Goal: Download file/media

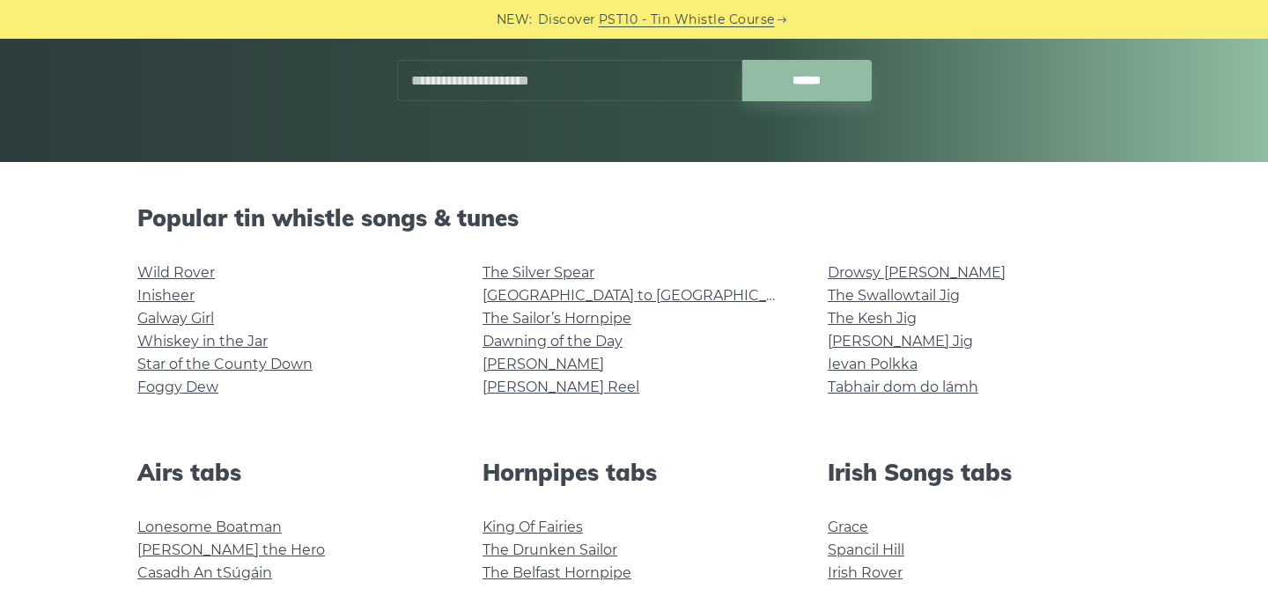
scroll to position [301, 0]
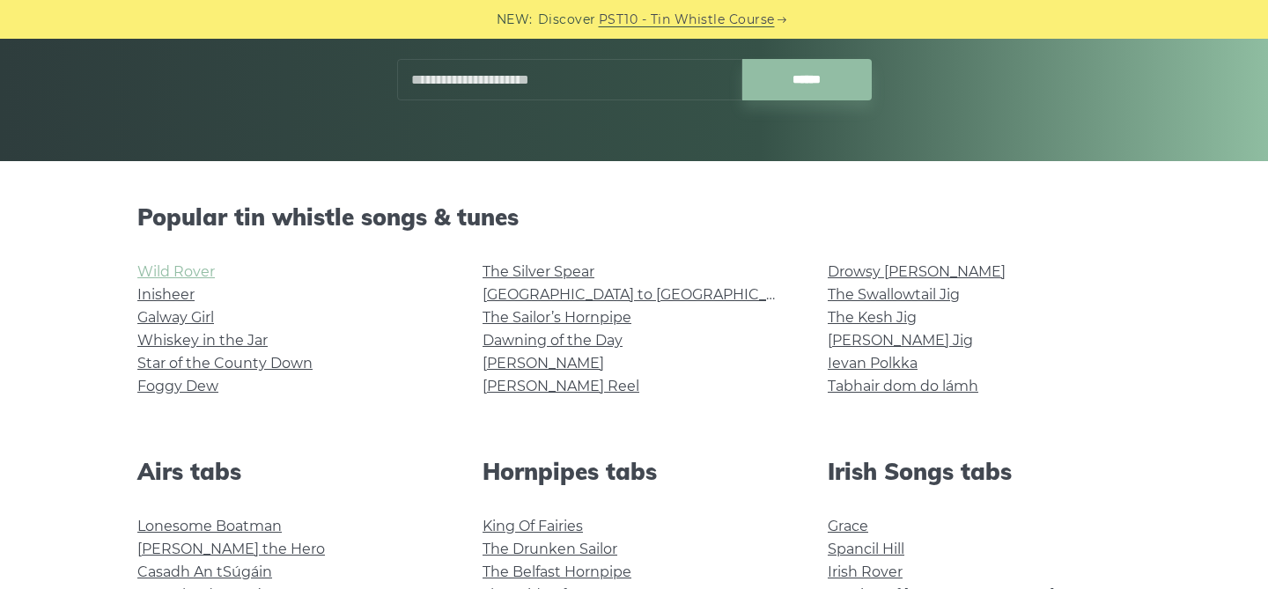
click at [181, 276] on link "Wild Rover" at bounding box center [175, 271] width 77 height 17
click at [207, 342] on link "Whiskey in the Jar" at bounding box center [202, 340] width 130 height 17
click at [196, 387] on link "Foggy Dew" at bounding box center [177, 386] width 81 height 17
click at [606, 296] on link "[GEOGRAPHIC_DATA] to [GEOGRAPHIC_DATA]" at bounding box center [644, 294] width 325 height 17
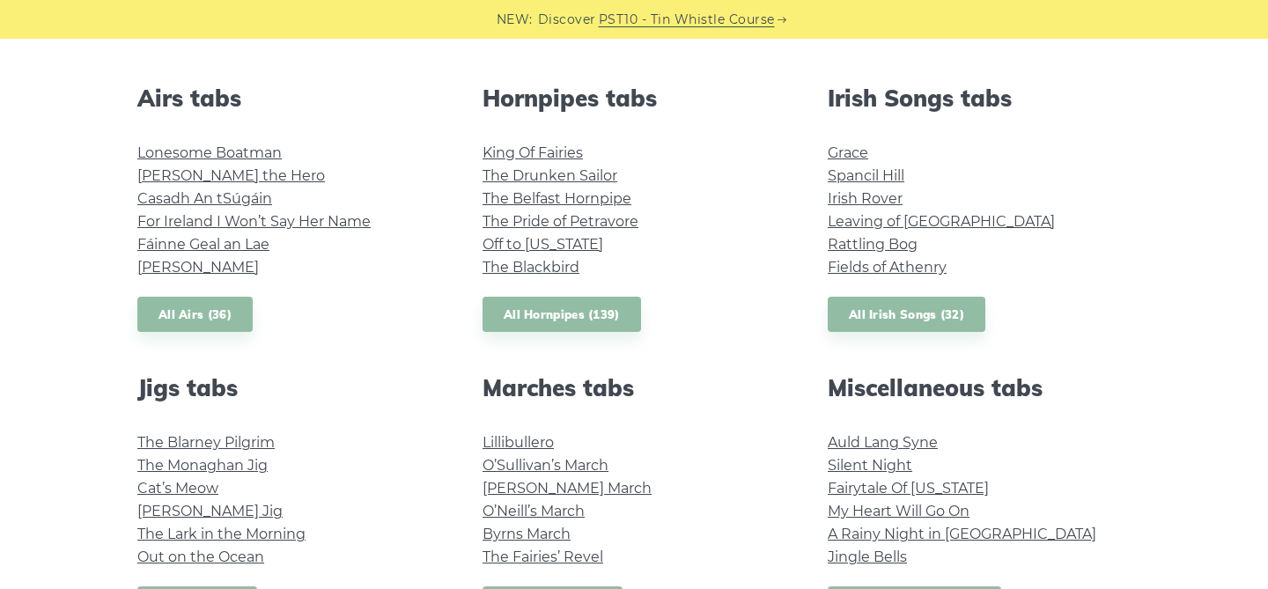
scroll to position [660, 0]
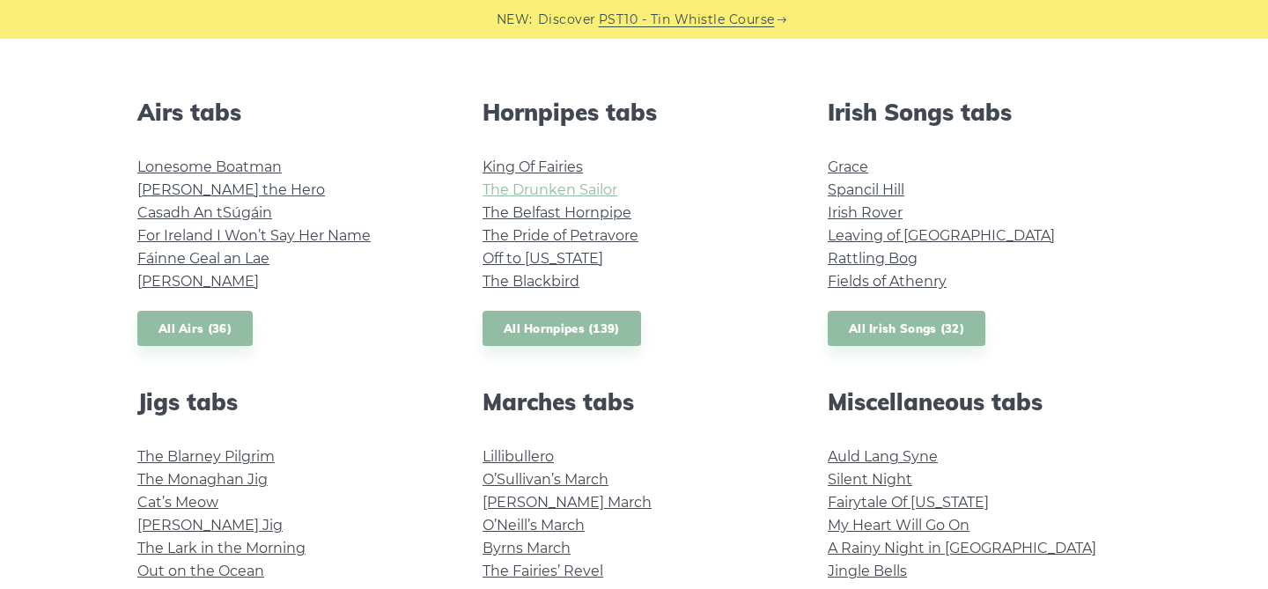
click at [585, 188] on link "The Drunken Sailor" at bounding box center [549, 189] width 135 height 17
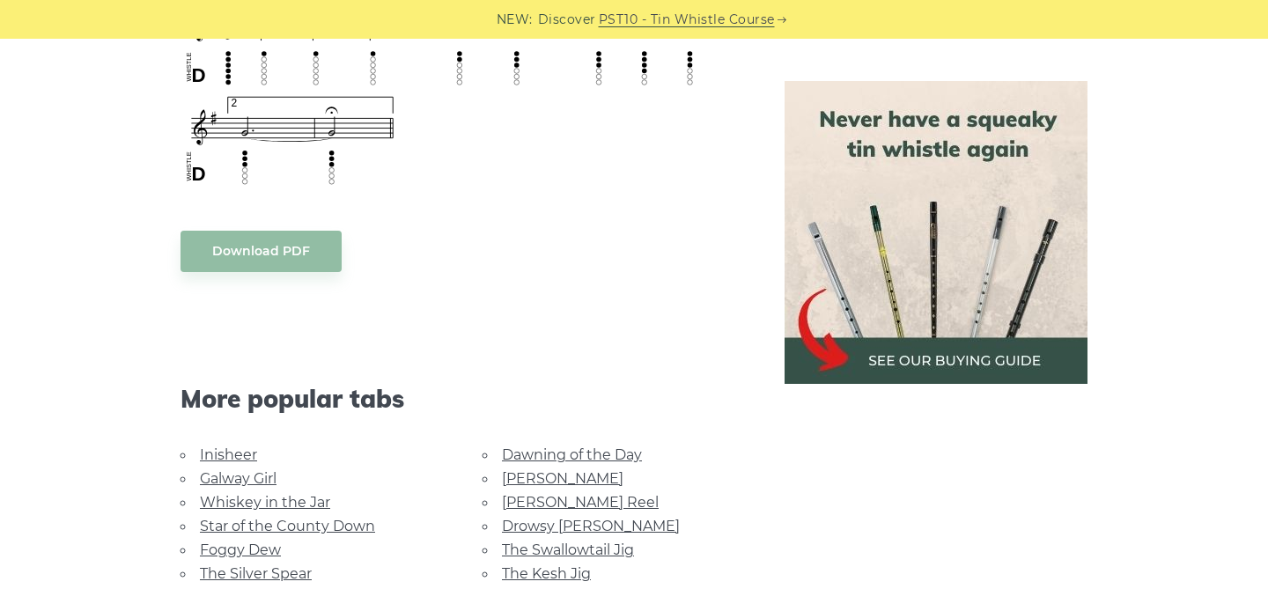
scroll to position [1435, 0]
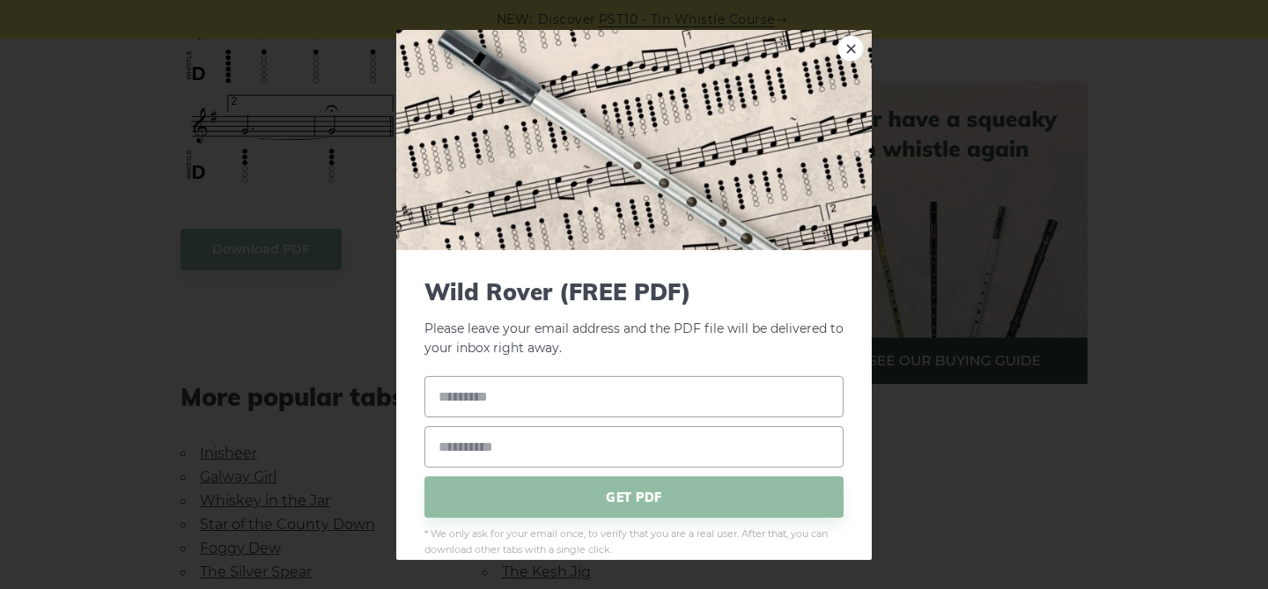
click at [263, 258] on body "NEW: Discover PST10 - Tin Whistle Course Lessons Fingering Charts Tabs & Notes …" at bounding box center [634, 222] width 1268 height 3315
click at [644, 395] on input "text" at bounding box center [633, 396] width 419 height 41
type input "******"
click at [620, 460] on input "email" at bounding box center [633, 446] width 419 height 41
type input "**********"
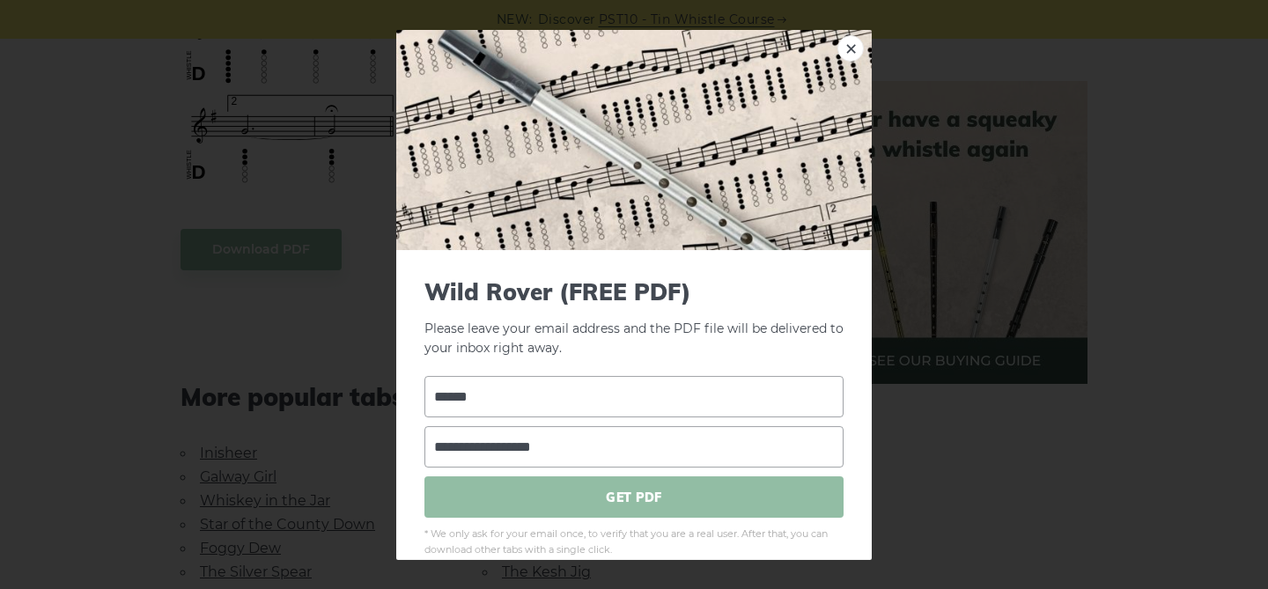
click at [653, 491] on span "GET PDF" at bounding box center [633, 496] width 419 height 41
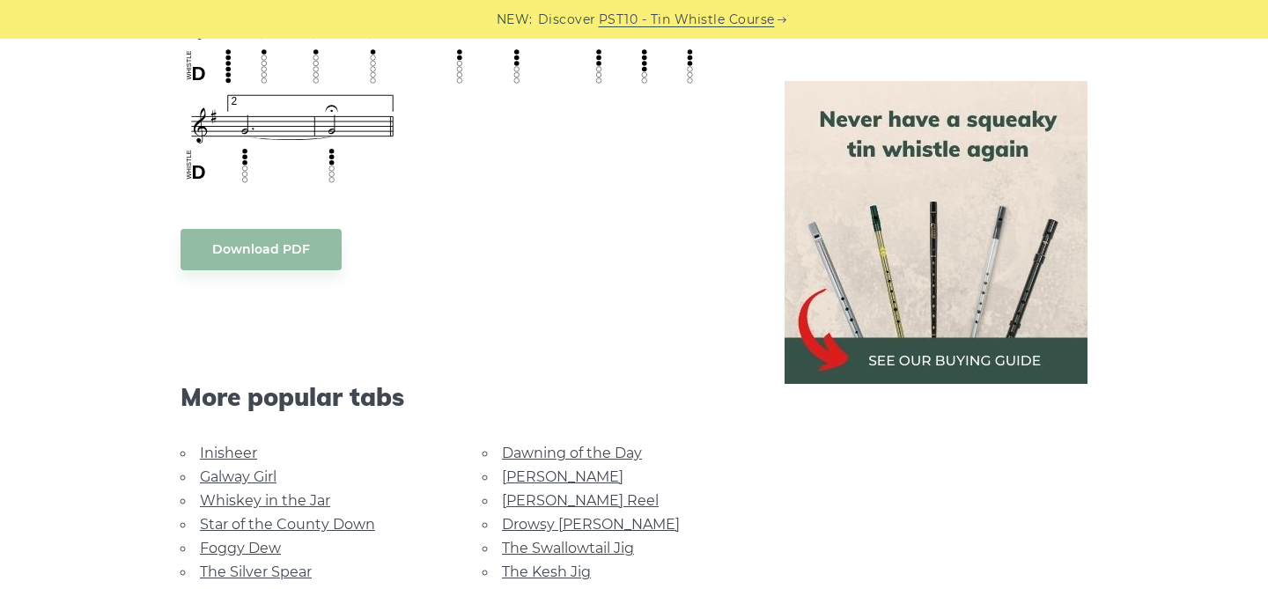
scroll to position [590, 0]
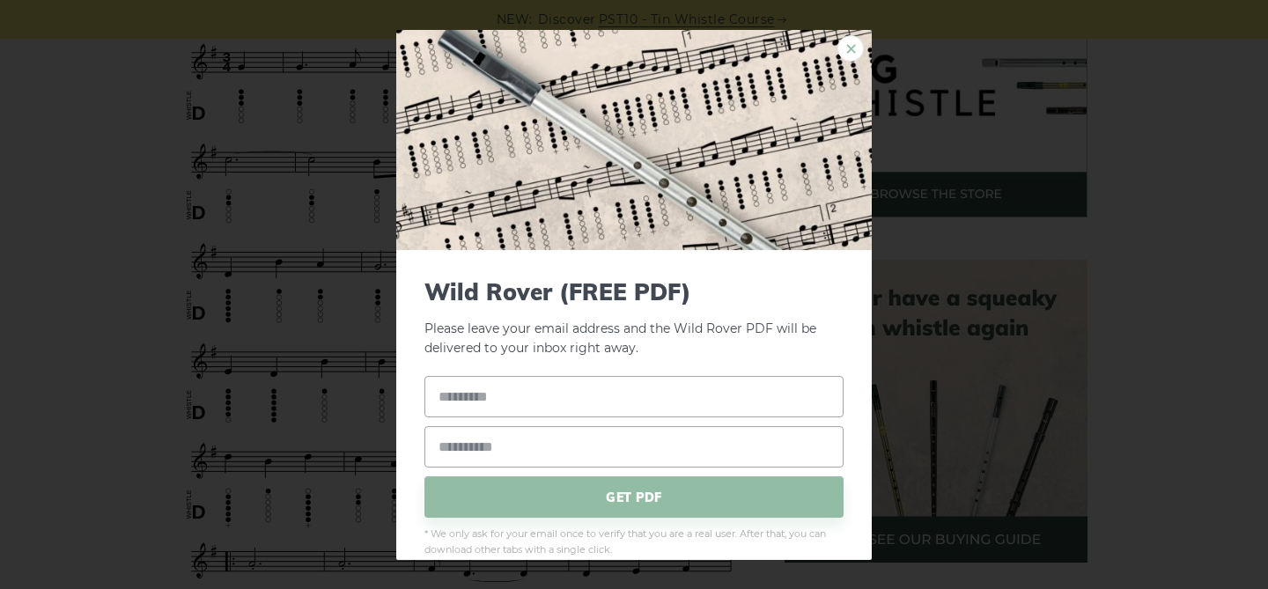
click at [855, 52] on link "×" at bounding box center [850, 47] width 26 height 26
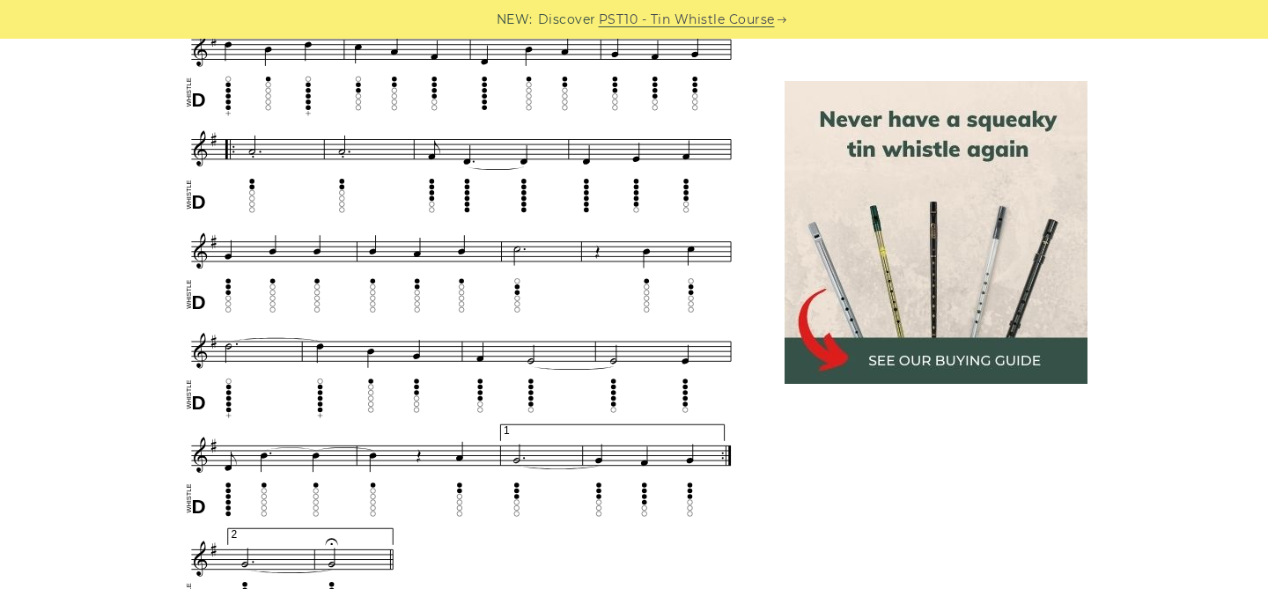
scroll to position [1380, 0]
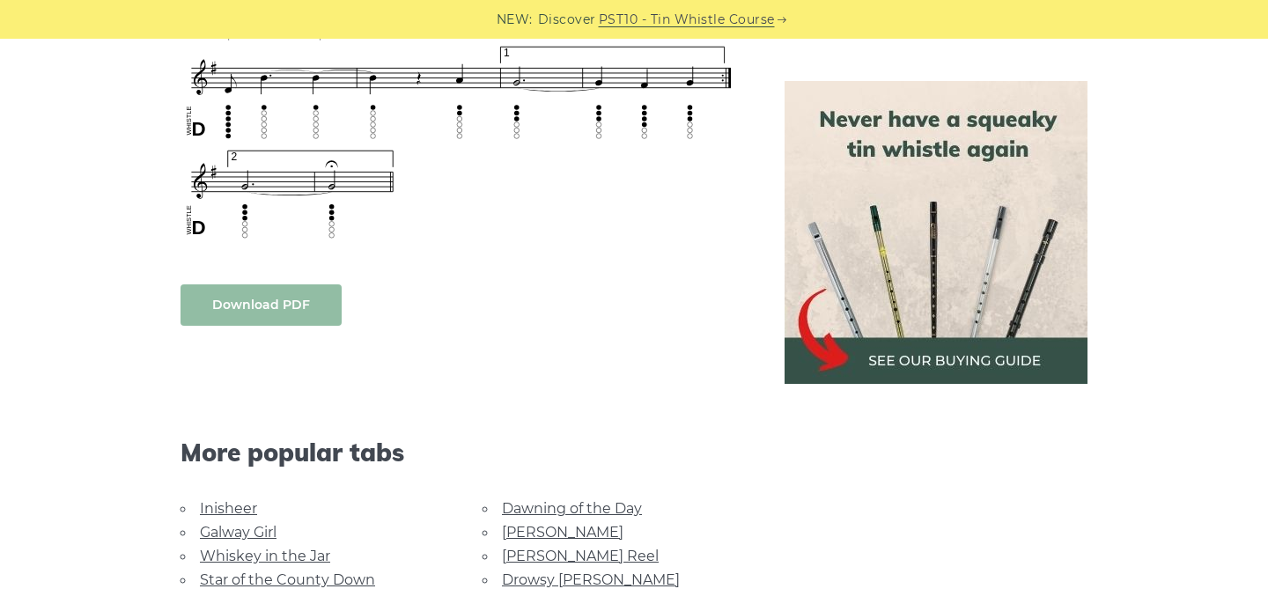
click at [276, 308] on link "Download PDF" at bounding box center [260, 304] width 161 height 41
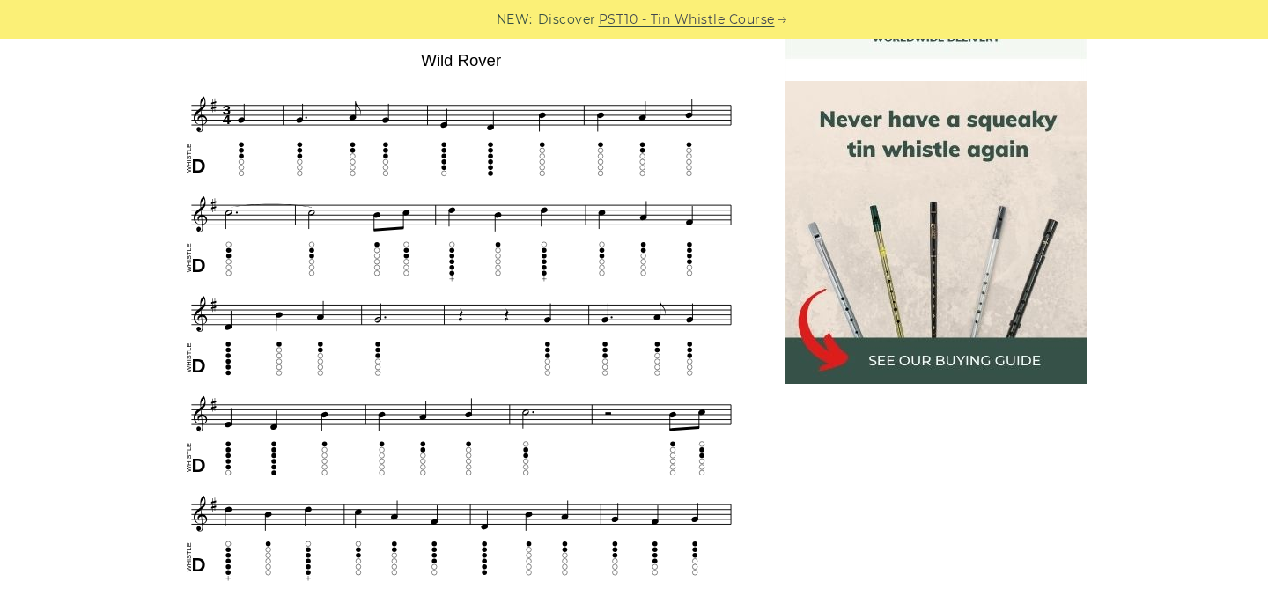
scroll to position [471, 0]
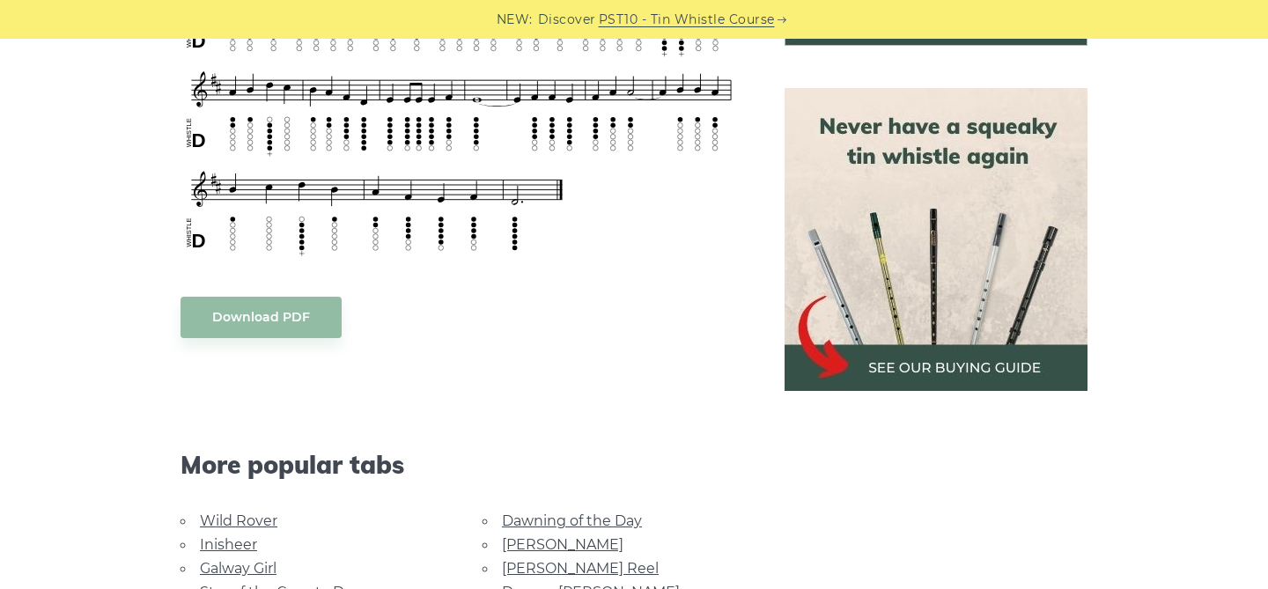
scroll to position [762, 0]
click at [251, 313] on link "Download PDF" at bounding box center [260, 316] width 161 height 41
click at [496, 403] on div "More popular tabs" at bounding box center [461, 441] width 604 height 136
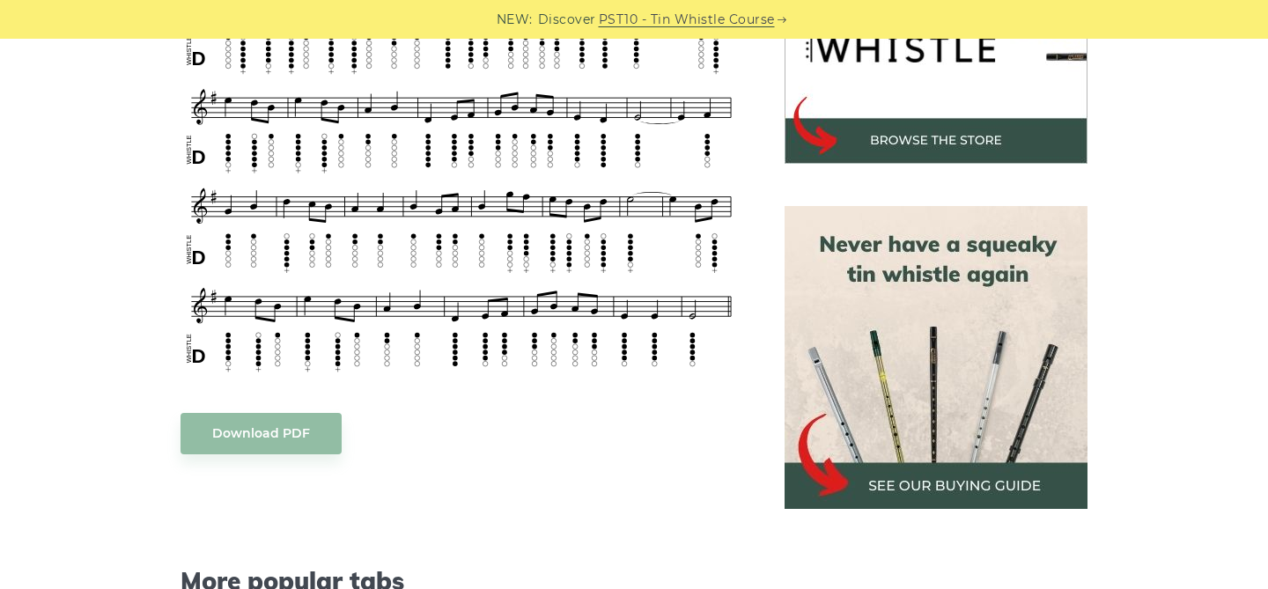
scroll to position [649, 0]
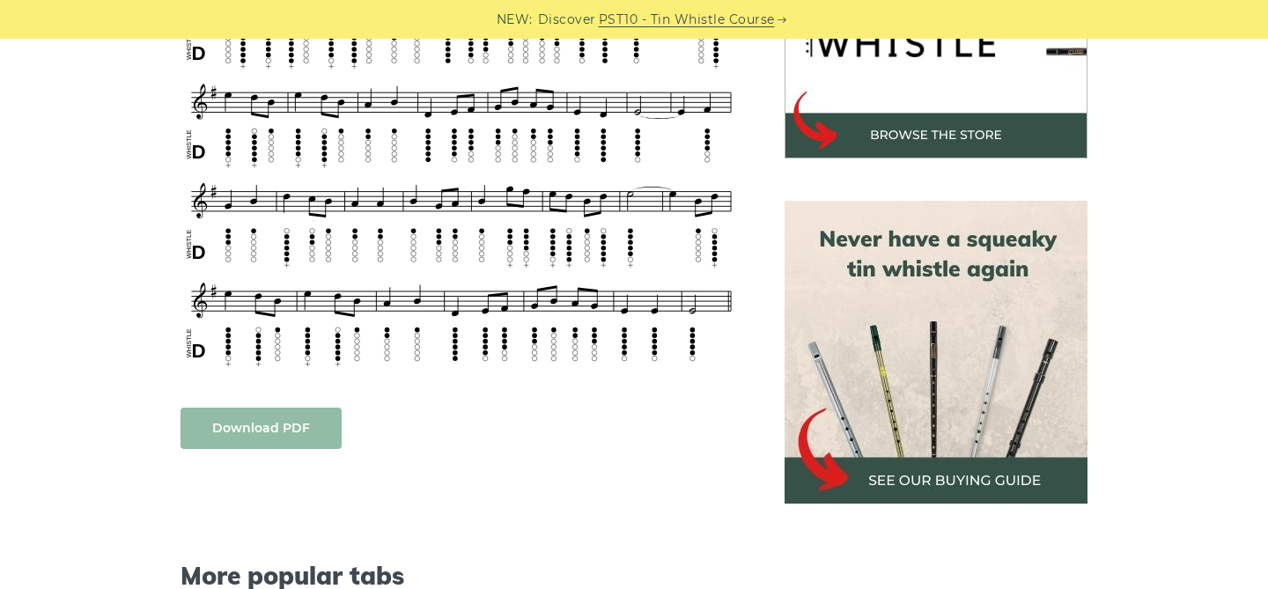
click at [308, 423] on link "Download PDF" at bounding box center [260, 428] width 161 height 41
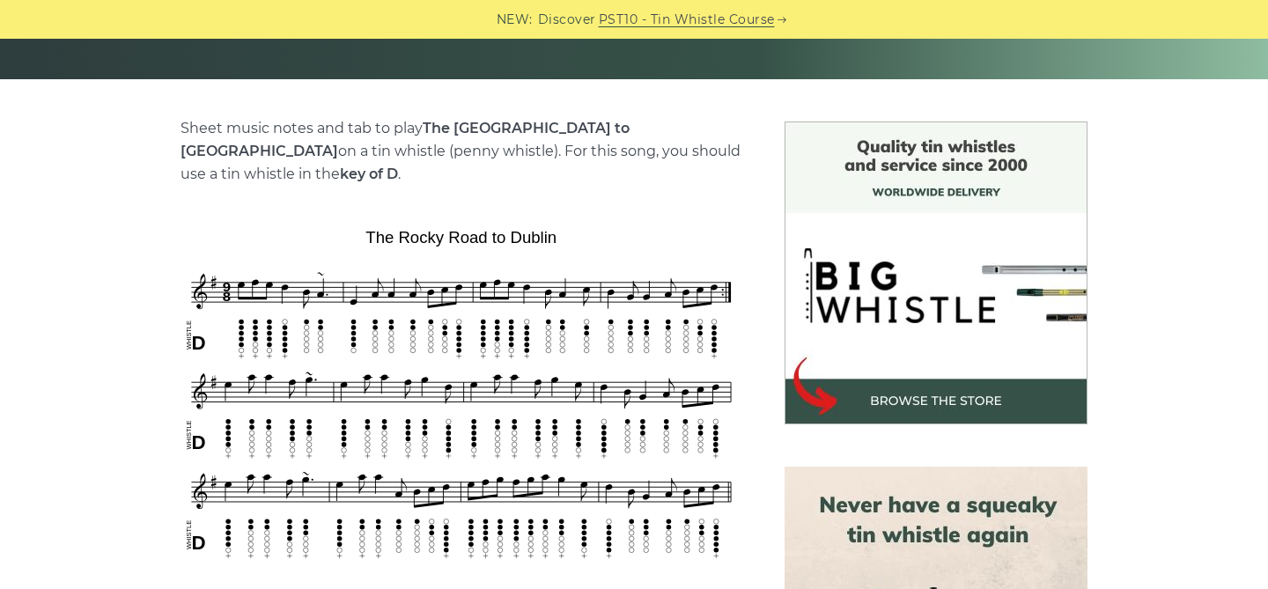
scroll to position [385, 0]
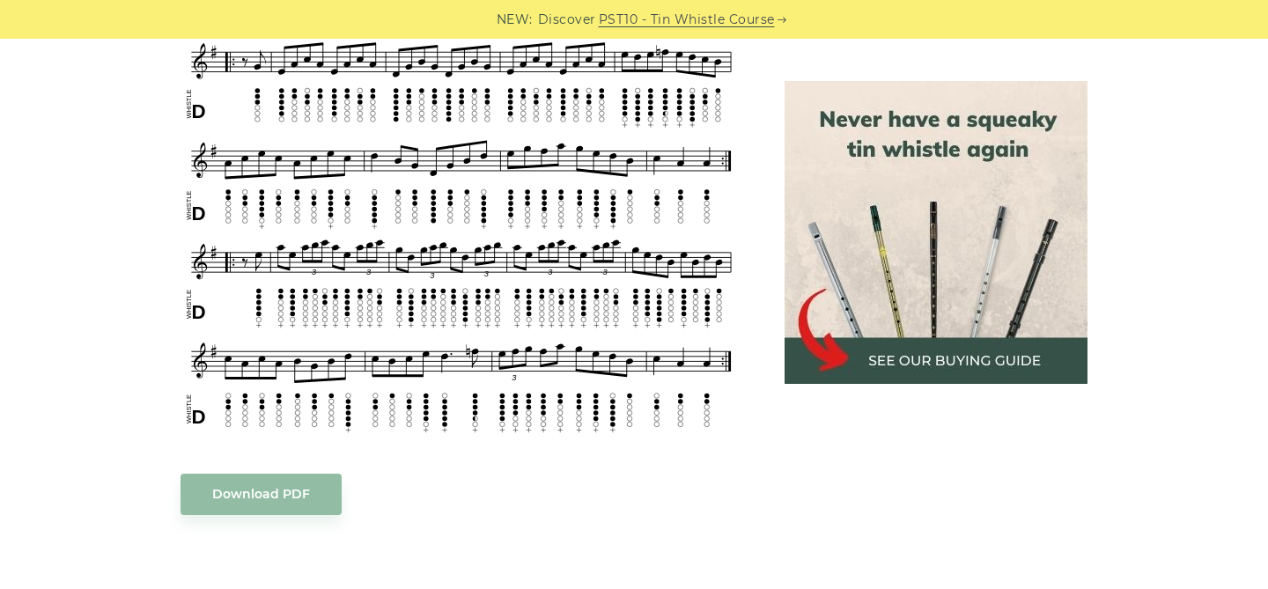
scroll to position [2467, 0]
click at [269, 492] on link "Download PDF" at bounding box center [260, 493] width 161 height 41
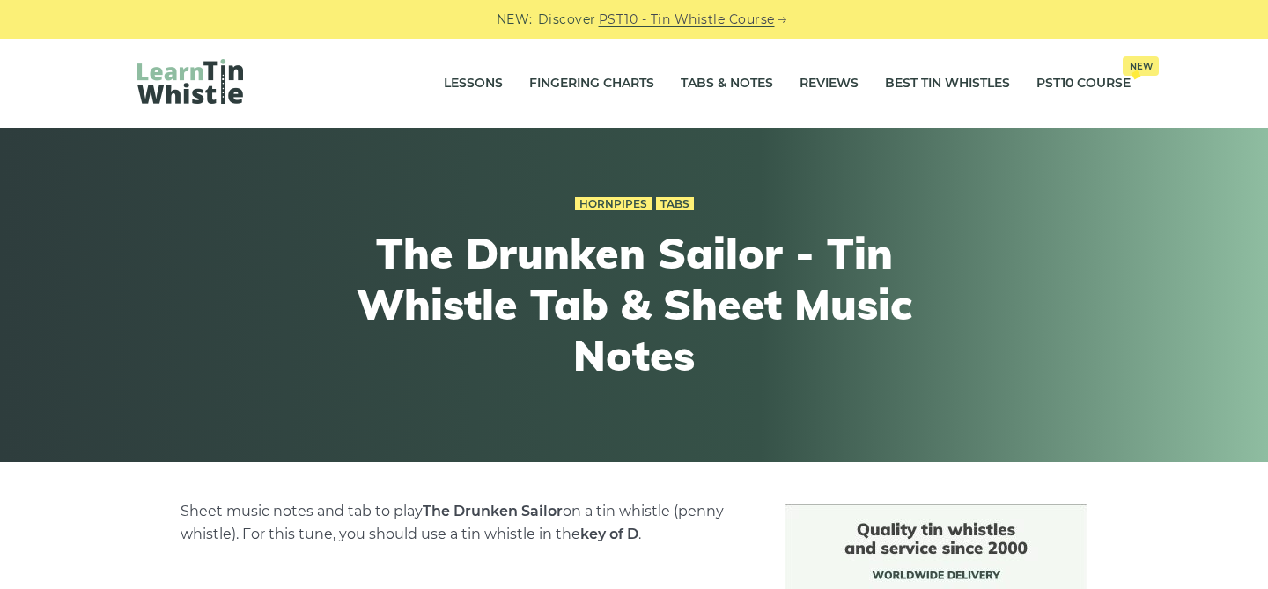
click at [222, 79] on img at bounding box center [190, 81] width 106 height 45
